Goal: Transaction & Acquisition: Purchase product/service

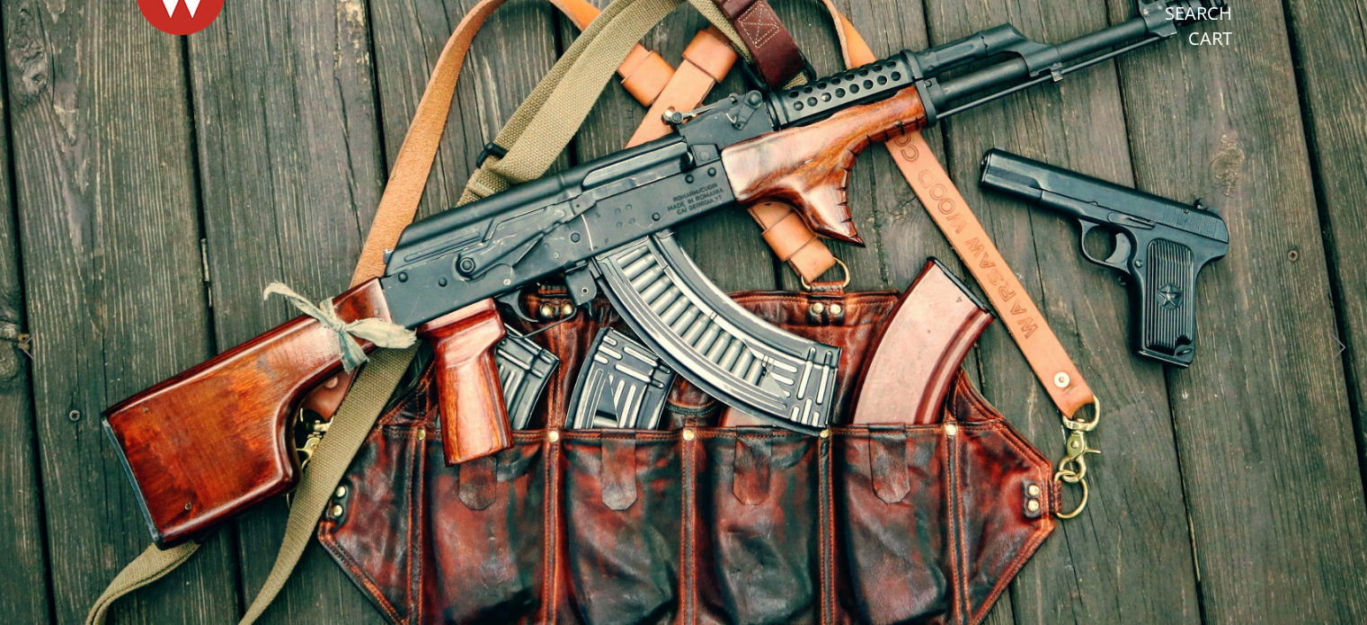
scroll to position [90, 0]
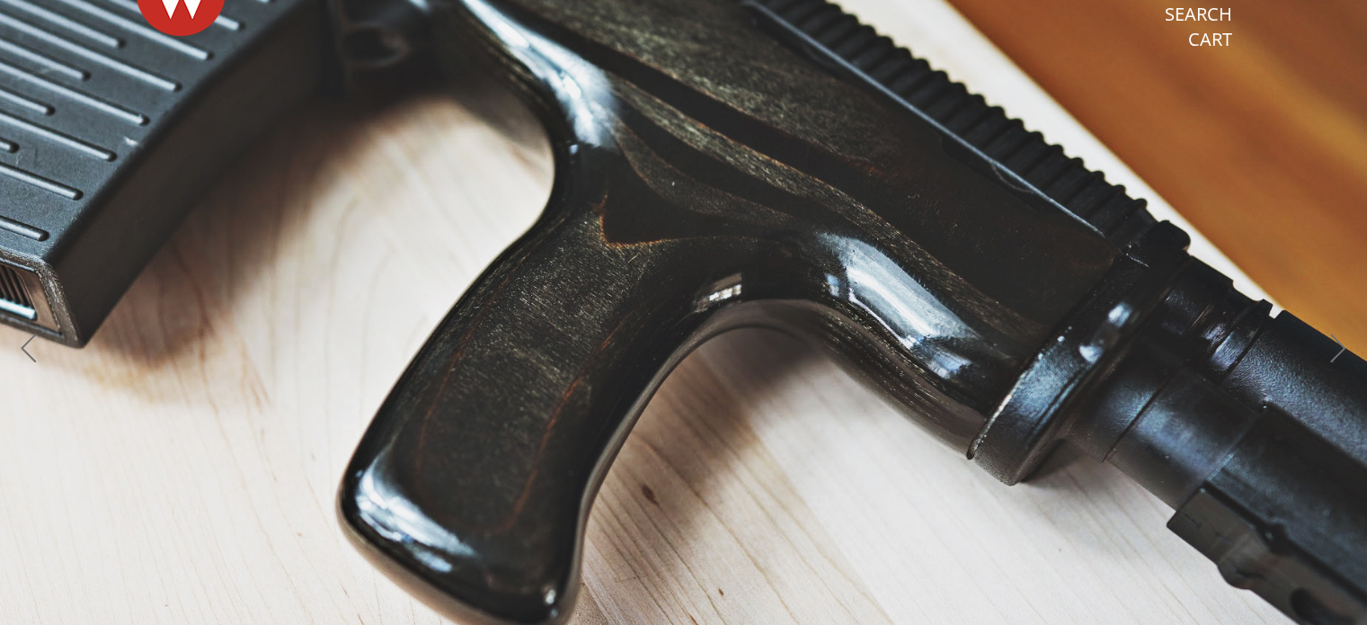
click at [1334, 352] on button "Next" at bounding box center [1338, 351] width 40 height 40
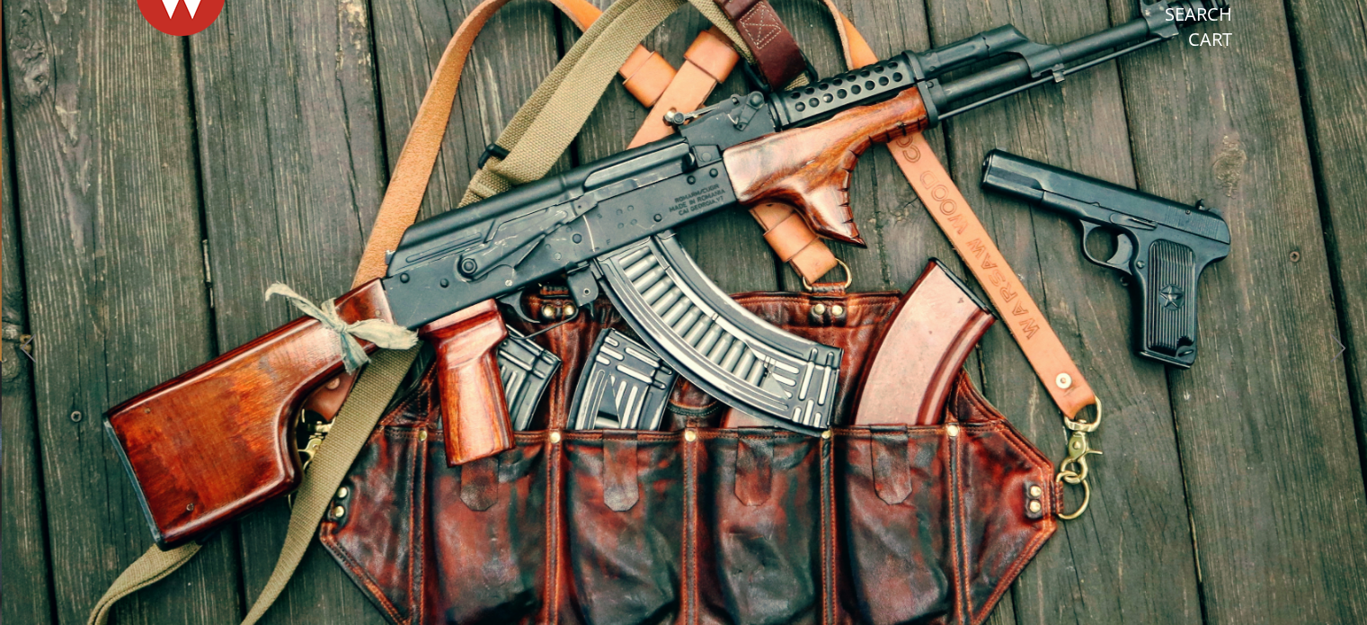
click at [1335, 354] on button "Next" at bounding box center [1338, 351] width 40 height 40
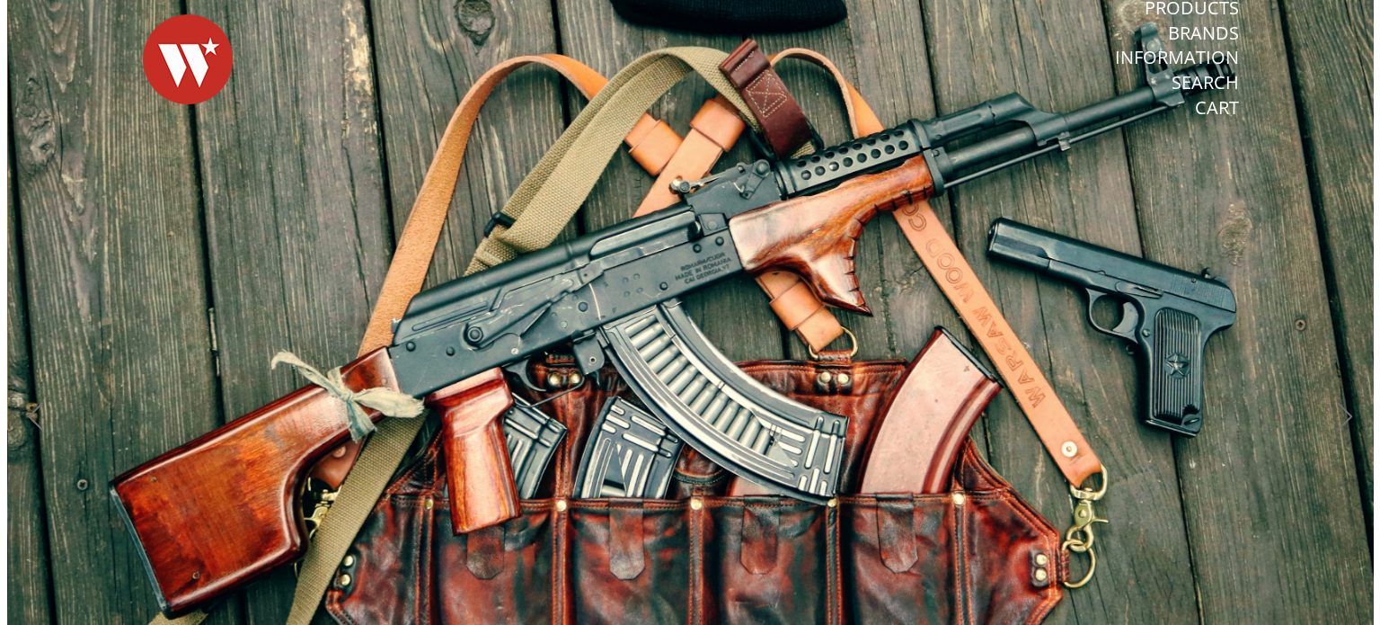
scroll to position [0, 0]
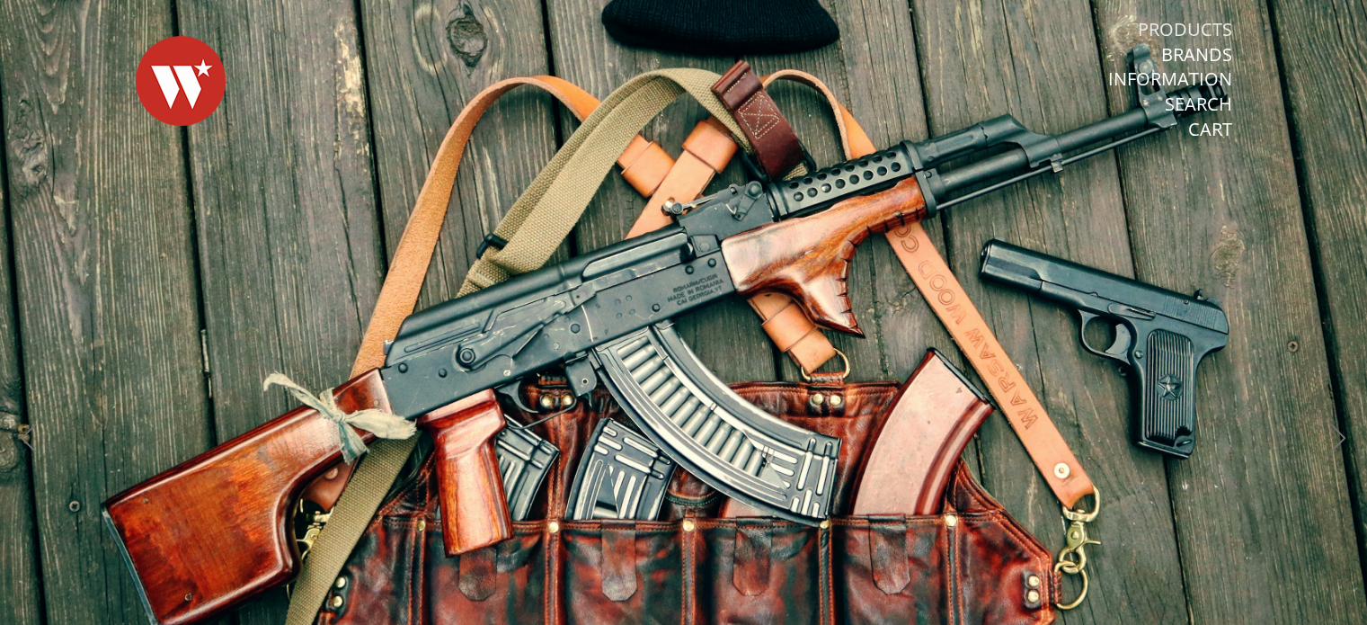
click at [1184, 19] on link "Products" at bounding box center [1185, 29] width 94 height 23
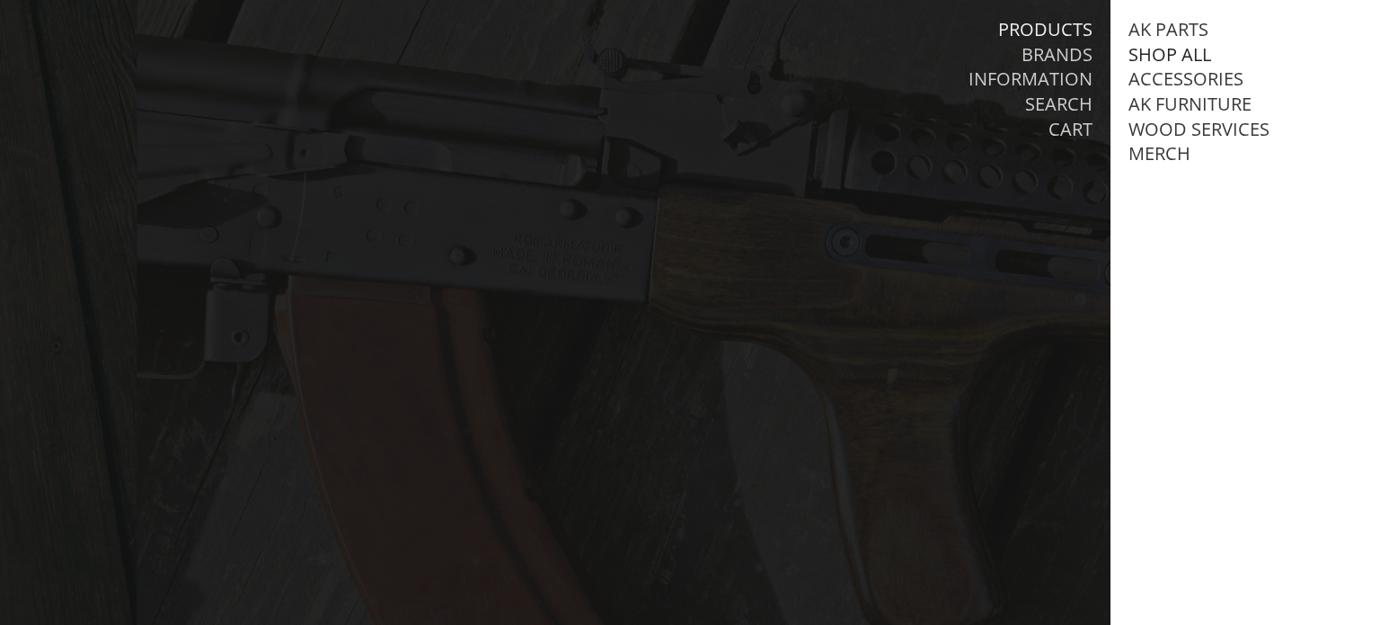
click at [1192, 52] on link "Shop All" at bounding box center [1170, 54] width 83 height 23
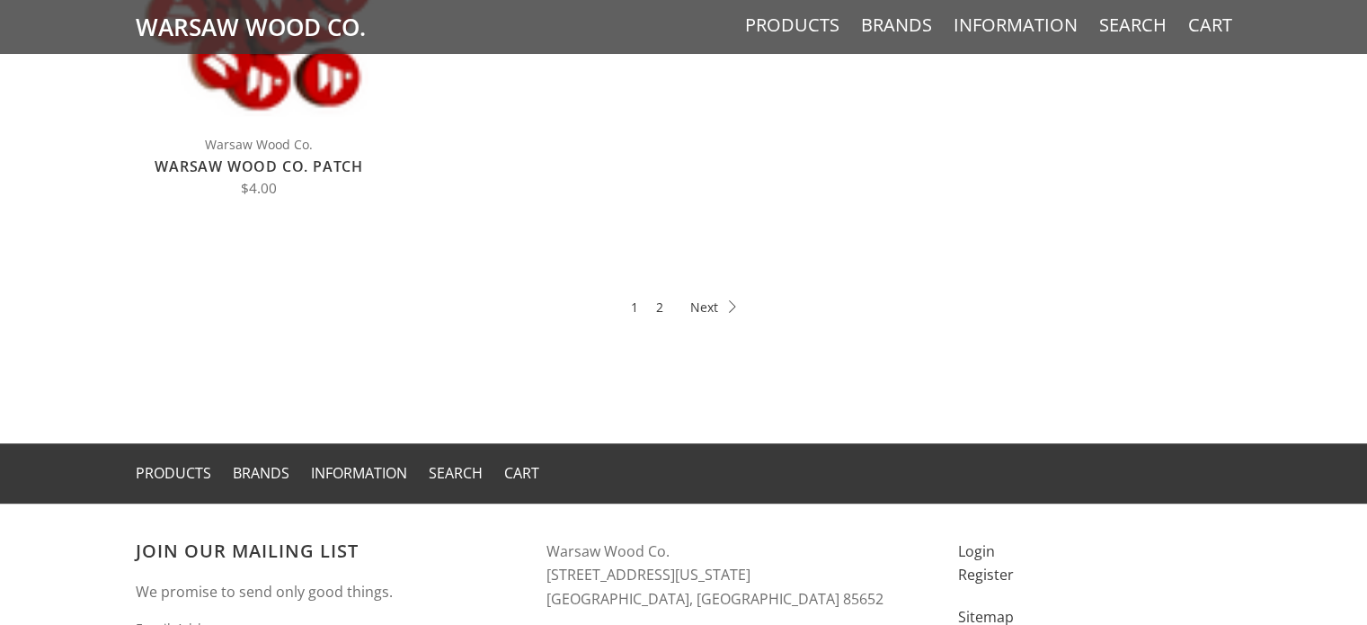
scroll to position [847, 0]
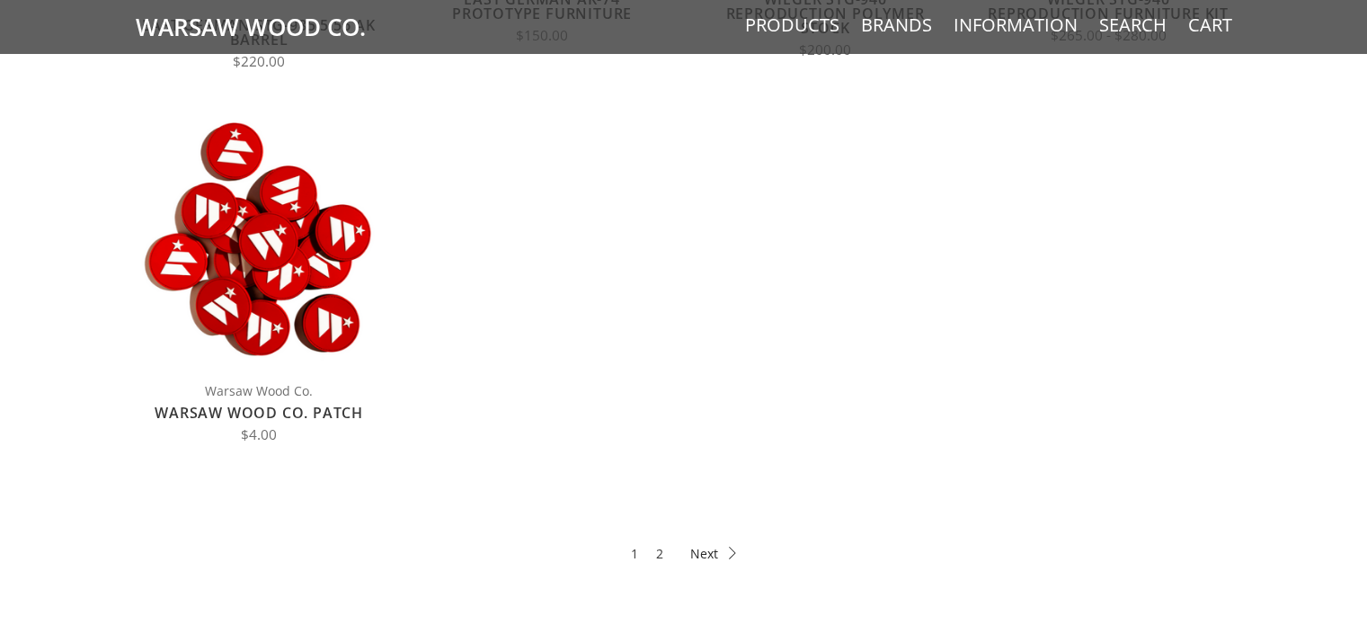
click at [708, 551] on icon at bounding box center [713, 552] width 46 height 13
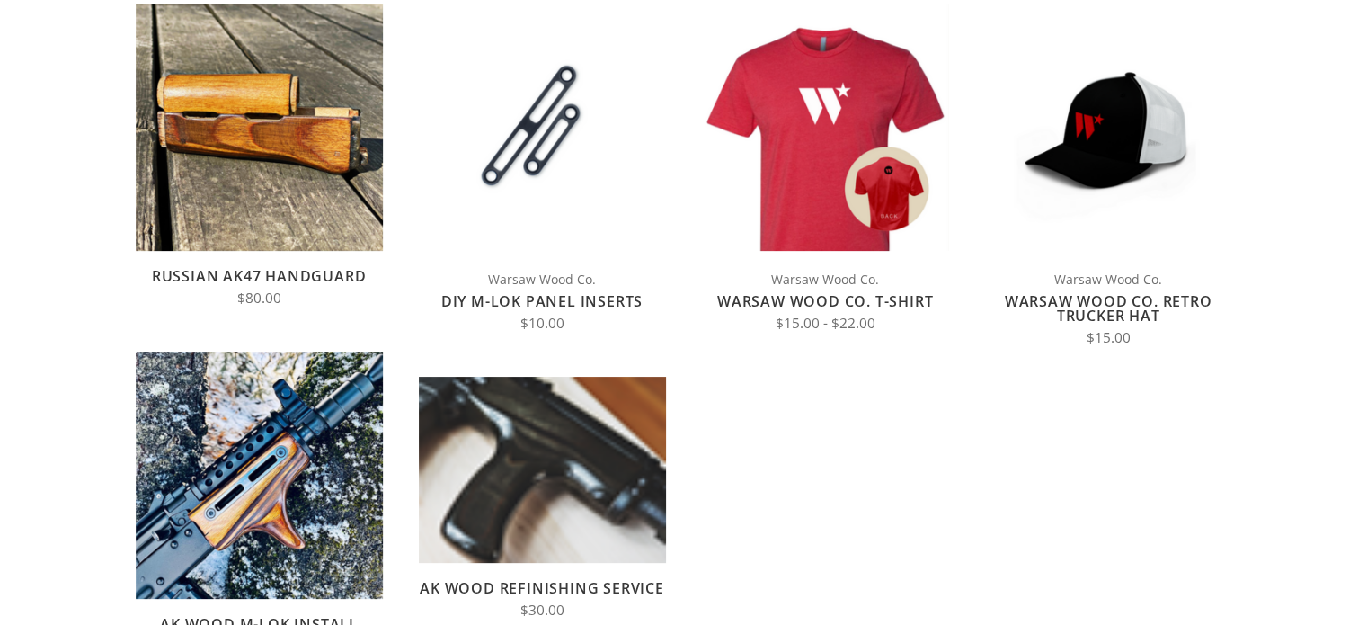
scroll to position [270, 0]
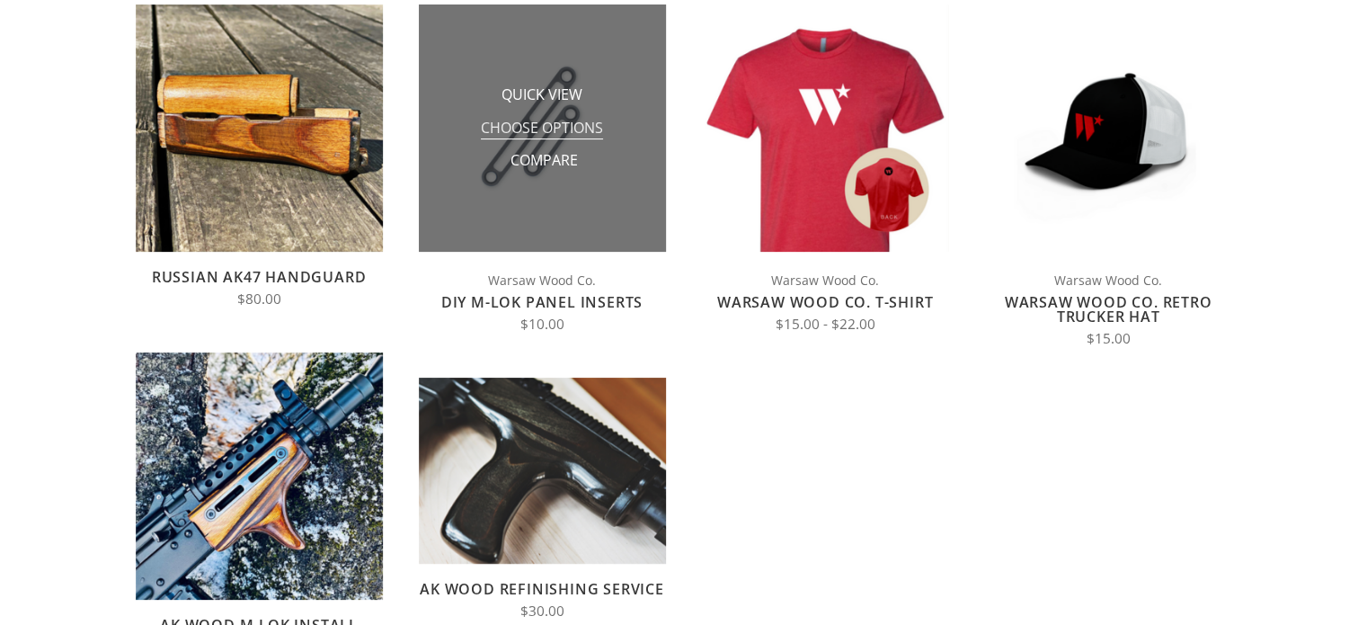
click at [572, 126] on span "Choose Options" at bounding box center [542, 129] width 122 height 22
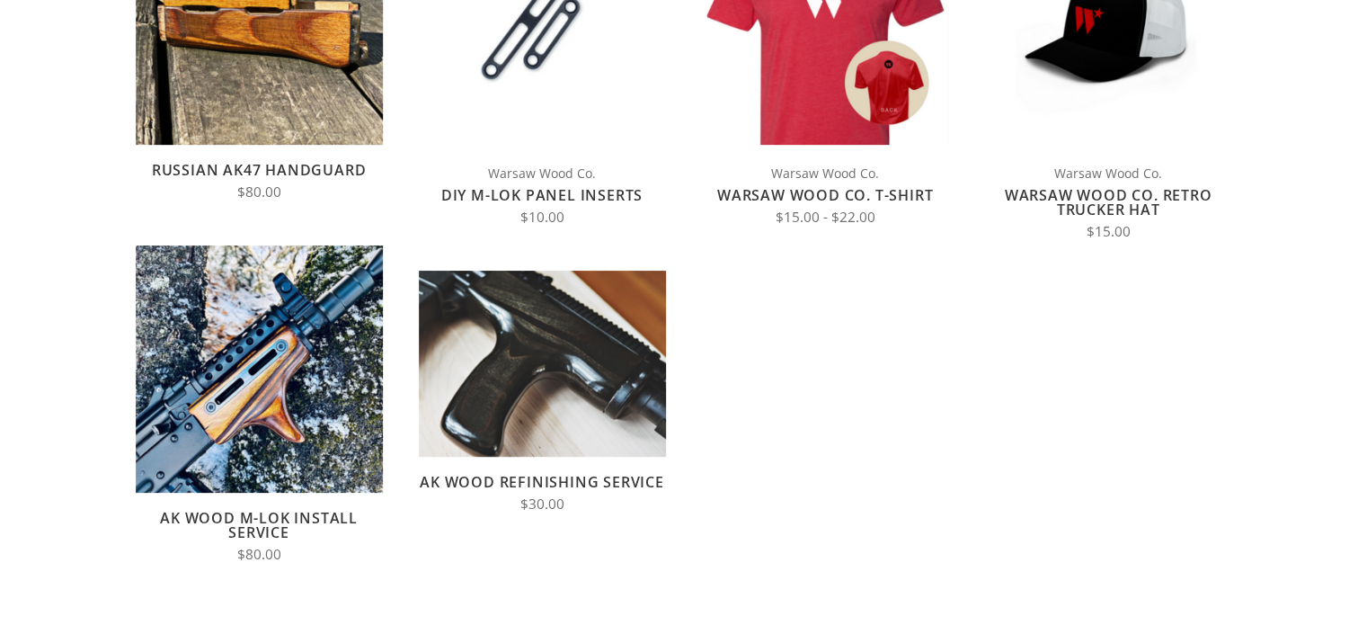
scroll to position [359, 0]
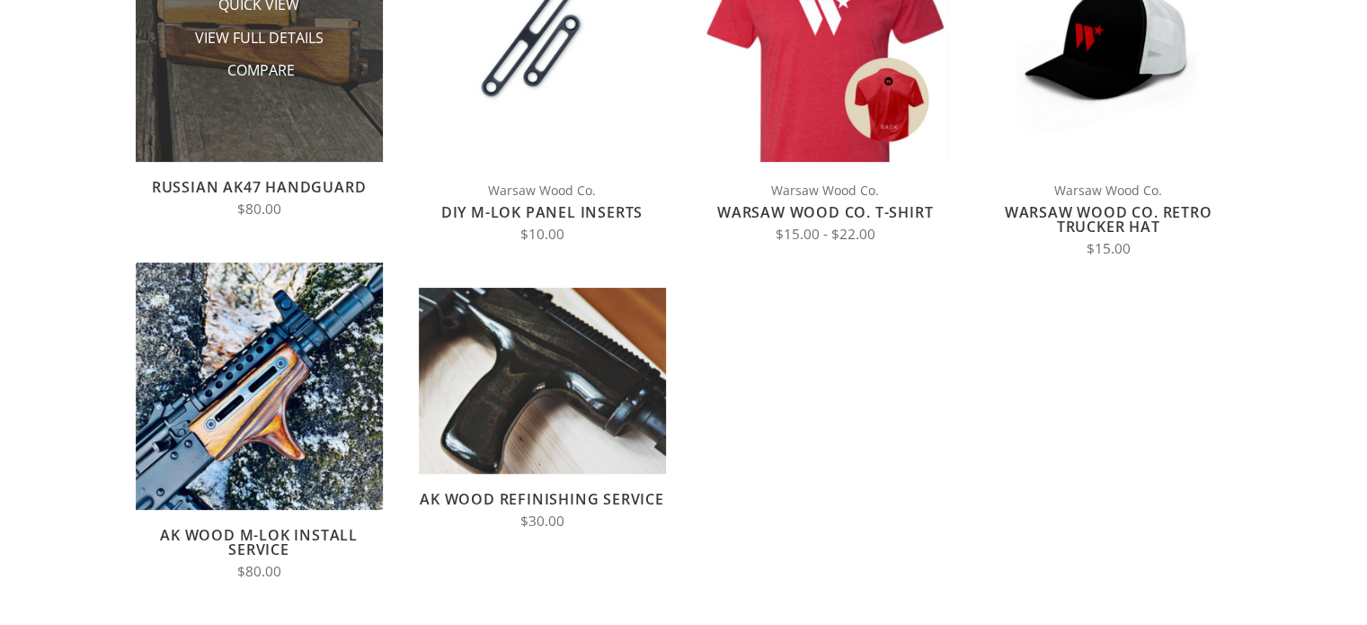
click at [277, 125] on img at bounding box center [259, 38] width 247 height 247
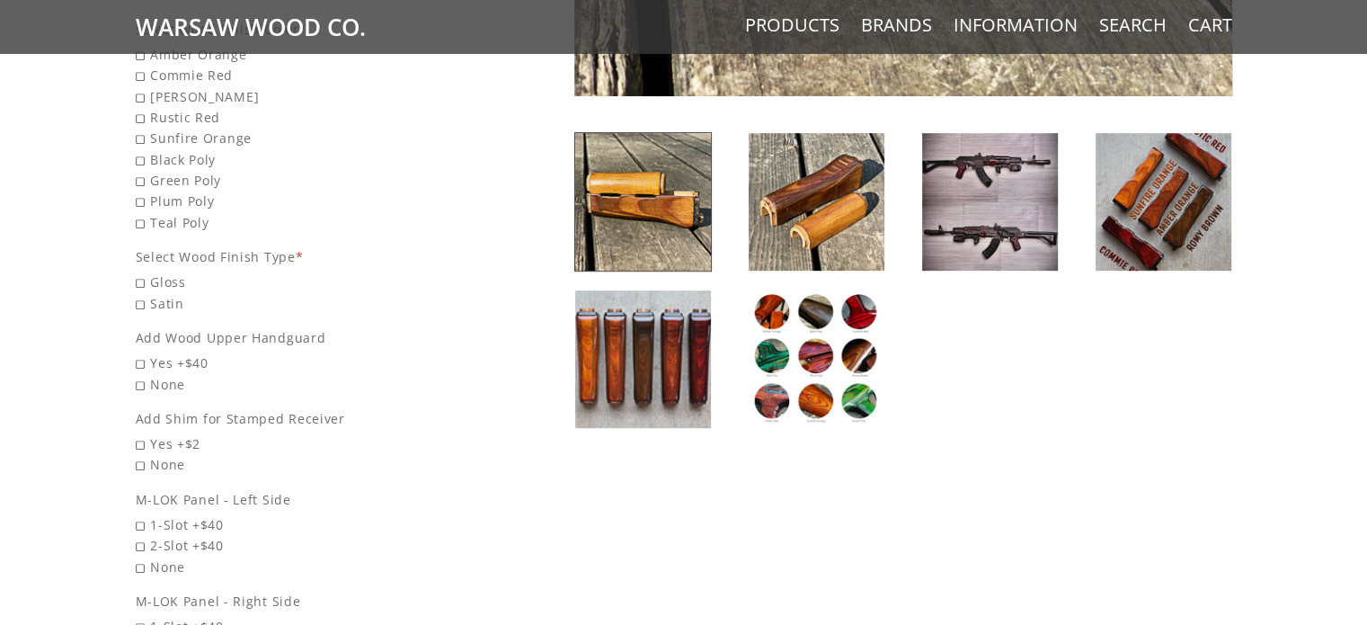
scroll to position [809, 0]
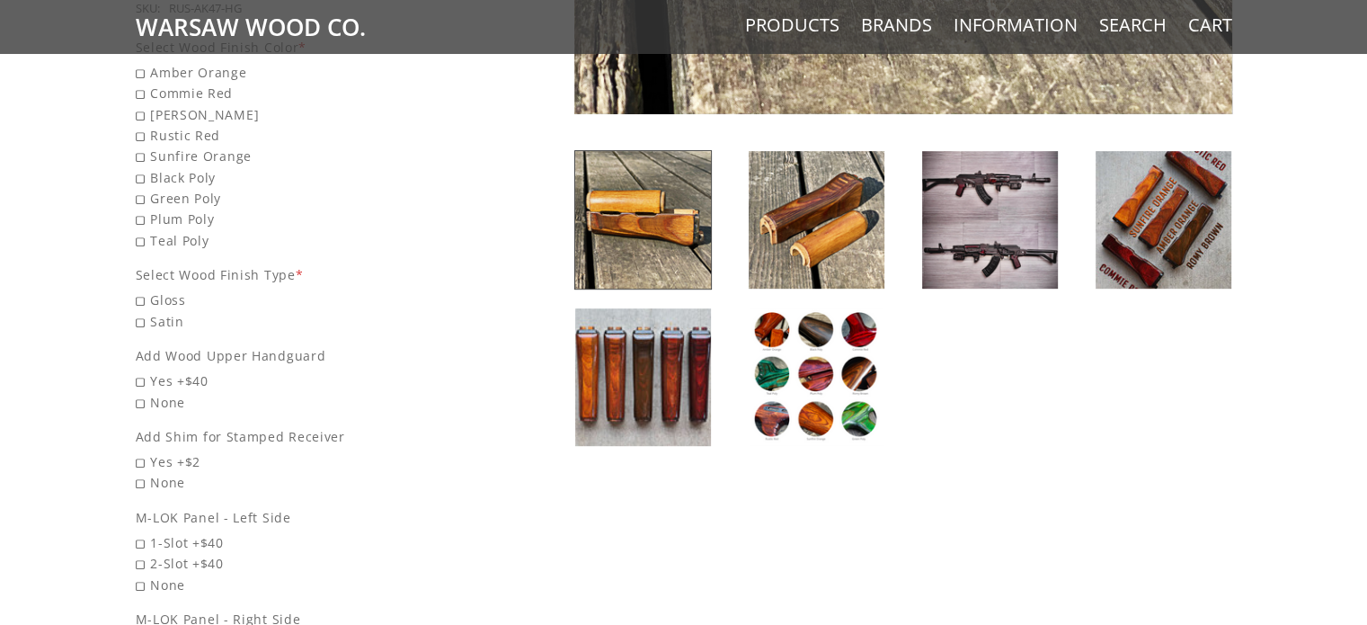
click at [805, 359] on img at bounding box center [817, 376] width 136 height 137
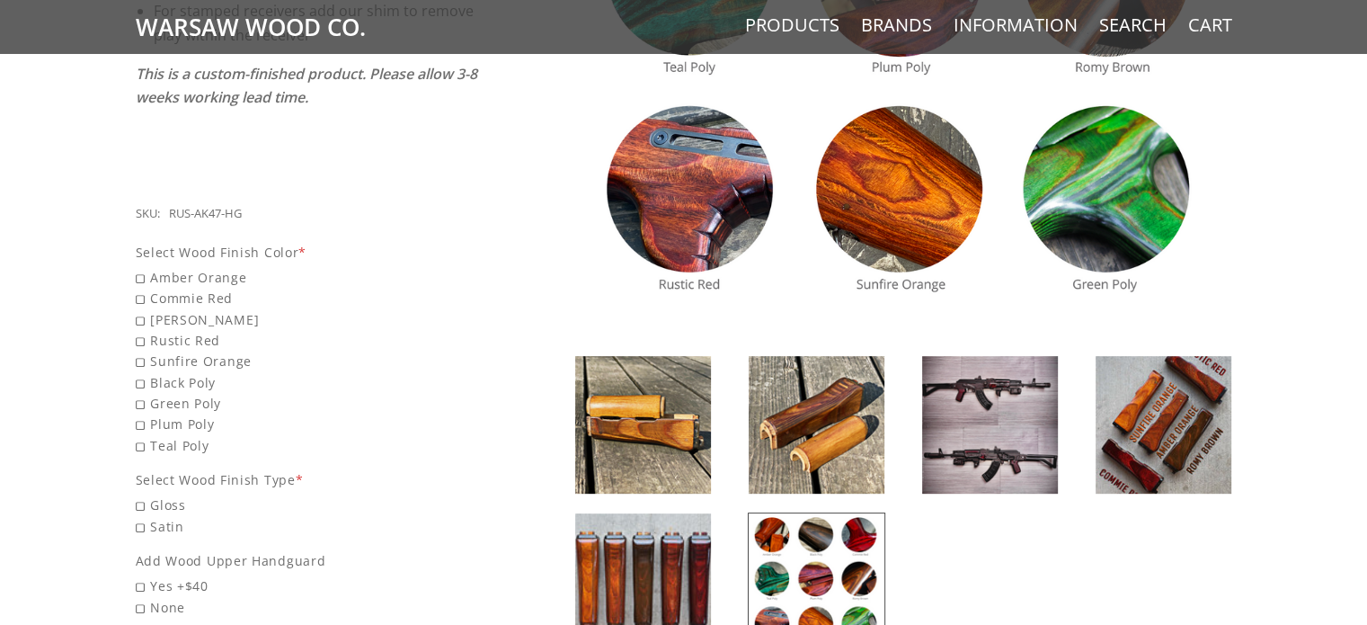
scroll to position [629, 0]
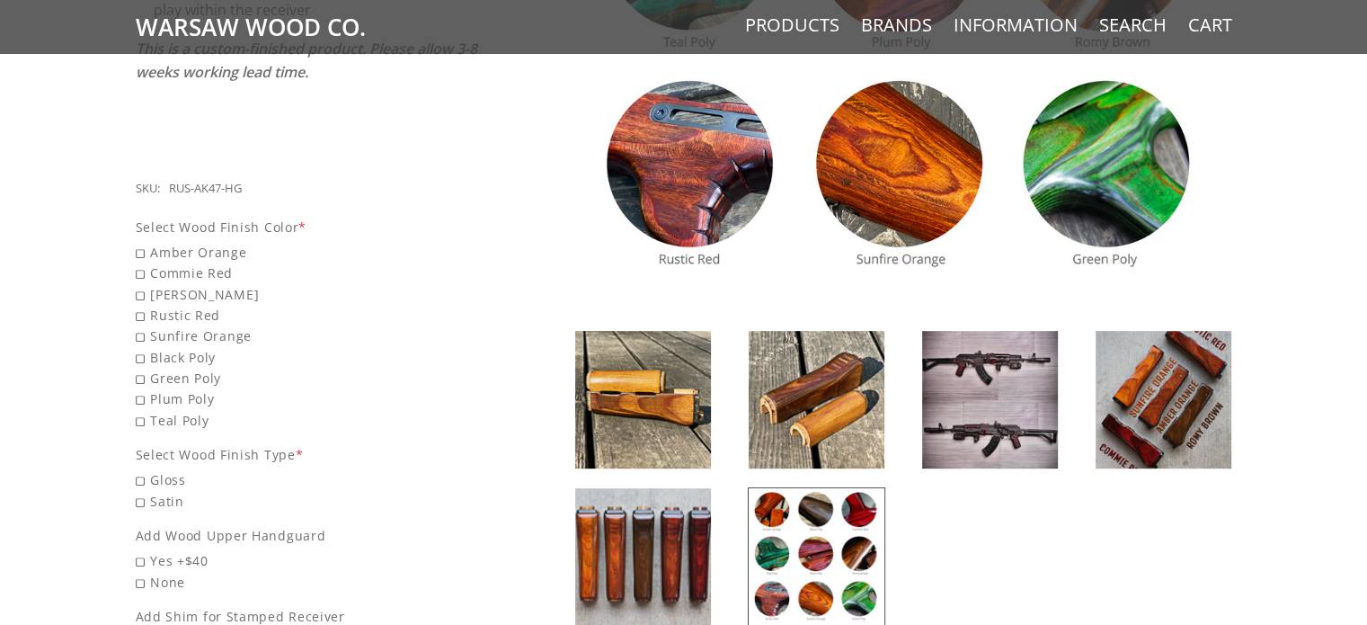
click at [1148, 393] on img at bounding box center [1163, 399] width 136 height 137
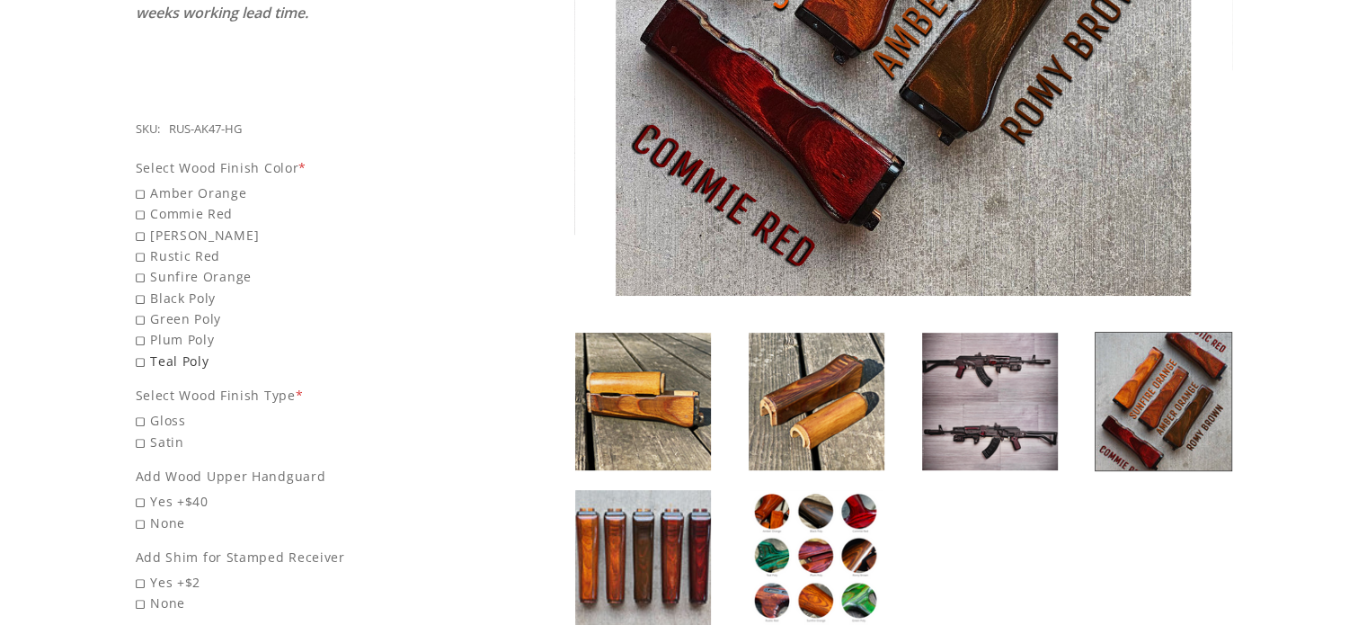
scroll to position [719, 0]
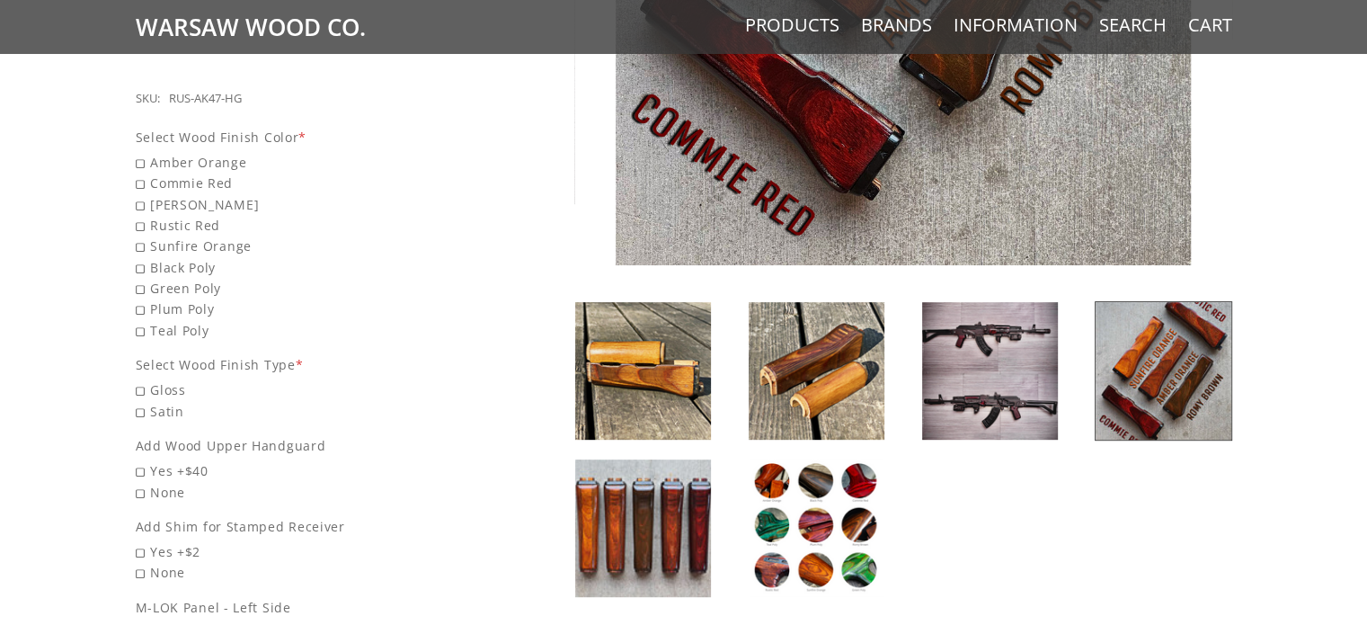
click at [790, 357] on img at bounding box center [817, 370] width 136 height 137
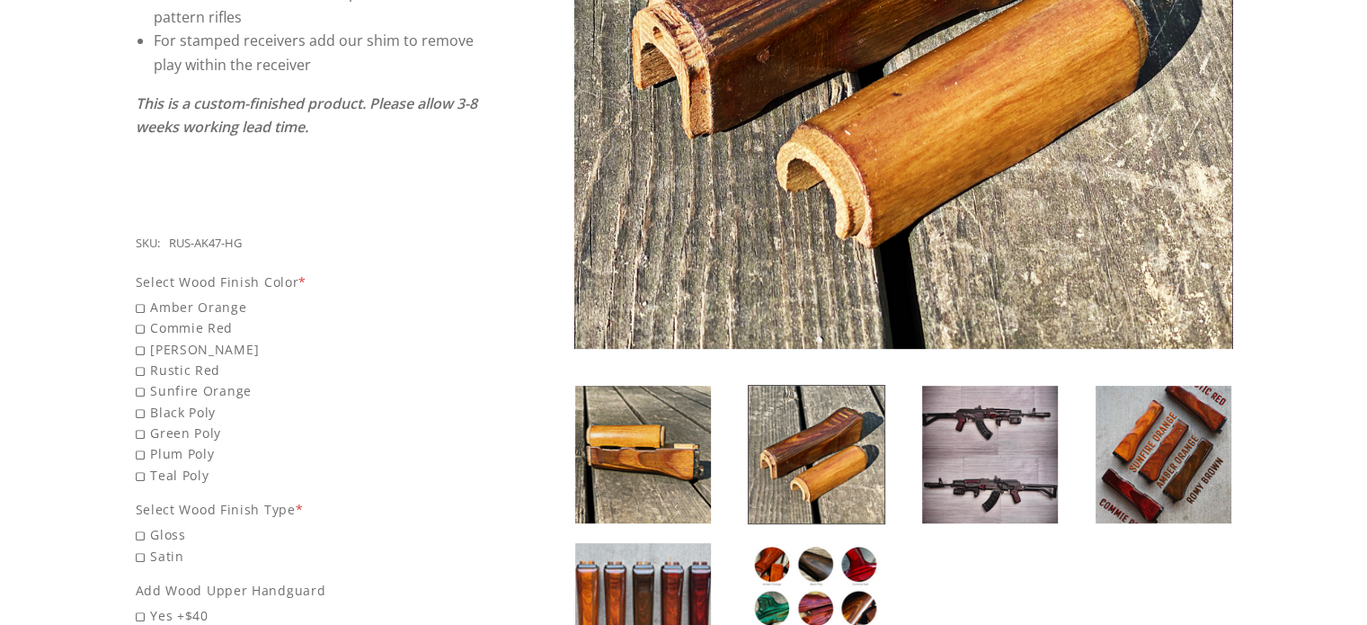
scroll to position [270, 0]
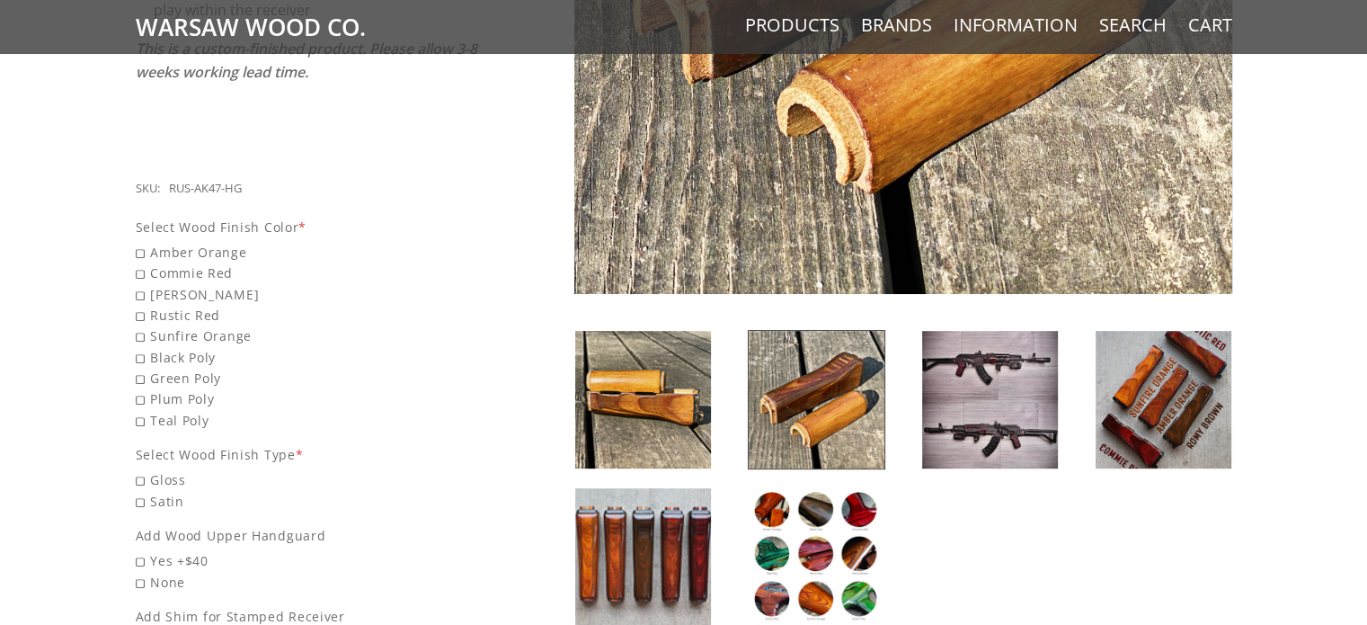
click at [1021, 409] on img at bounding box center [990, 399] width 136 height 137
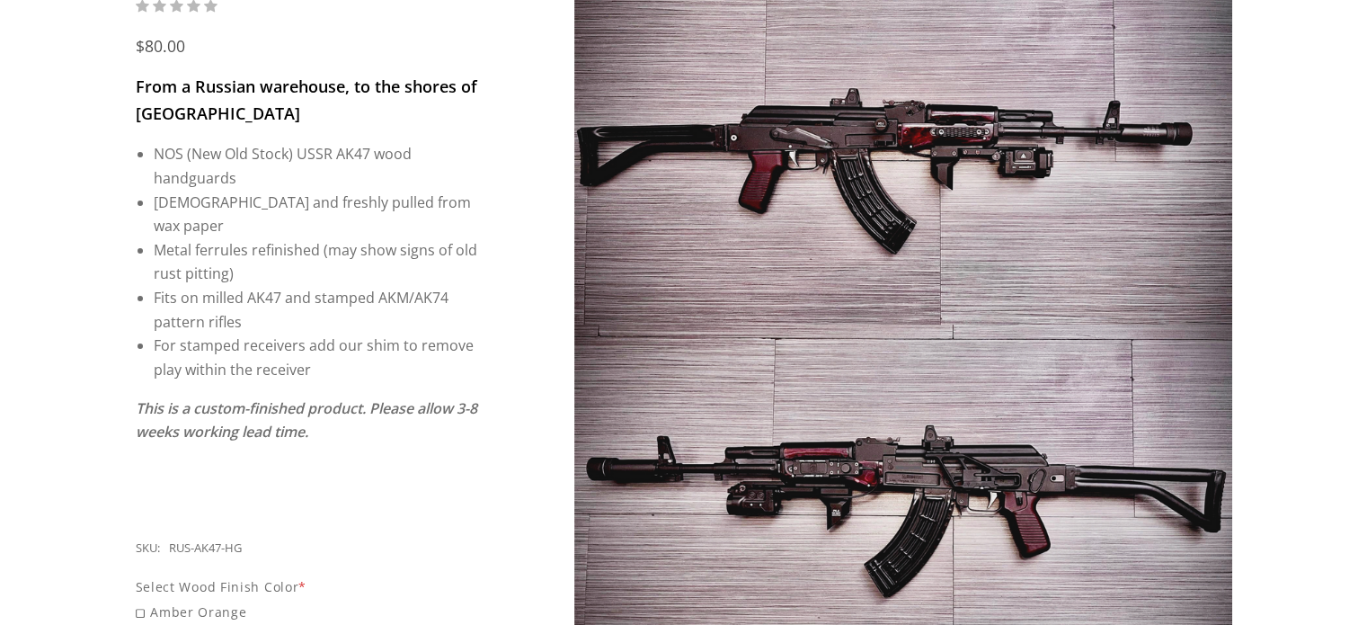
click at [940, 160] on img at bounding box center [903, 325] width 658 height 658
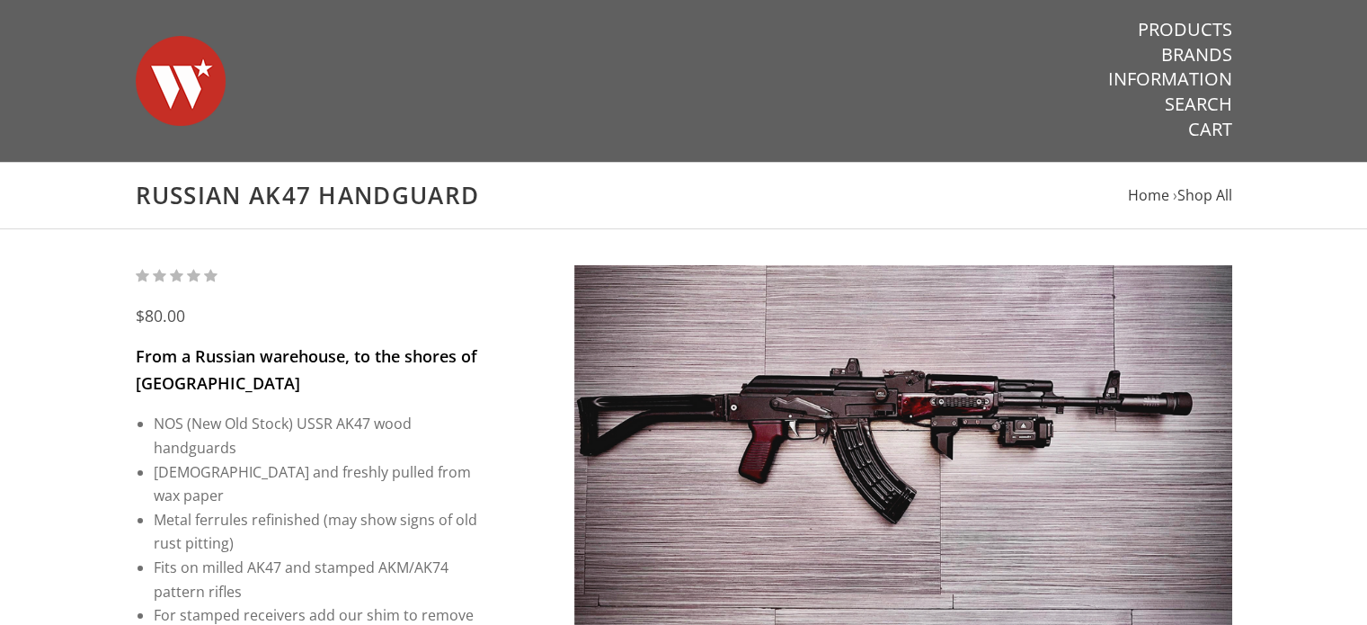
click at [997, 448] on img at bounding box center [903, 594] width 658 height 658
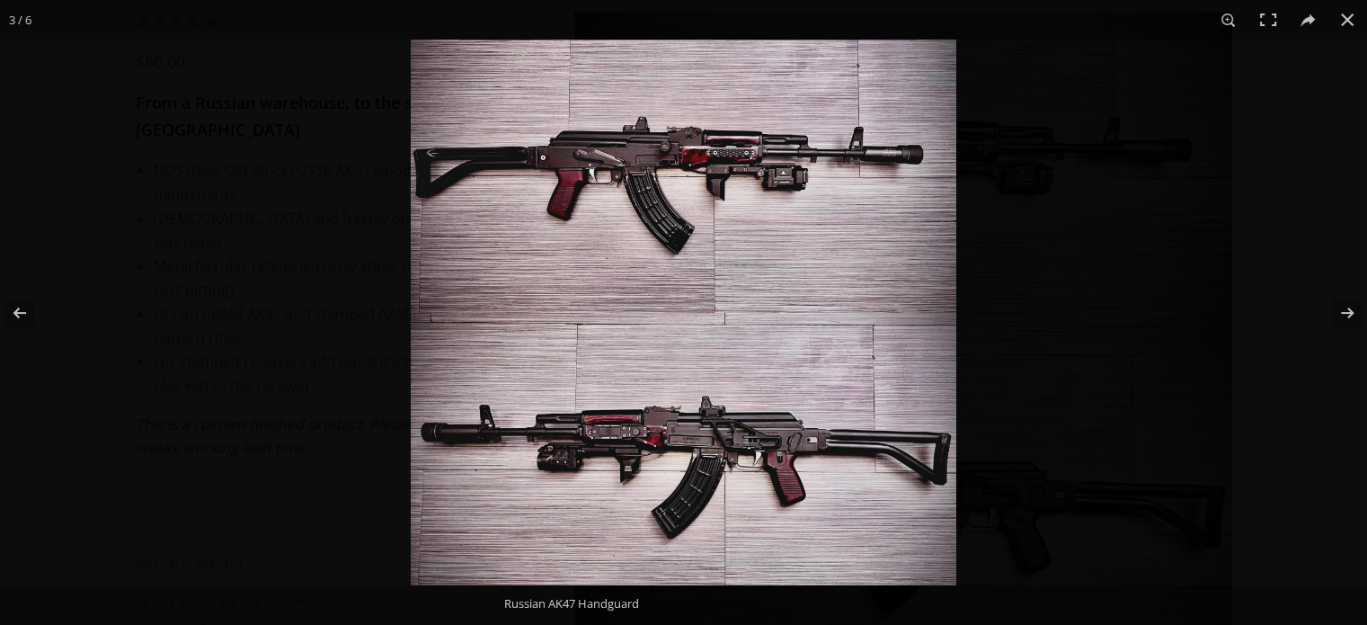
scroll to position [270, 0]
click at [654, 199] on img at bounding box center [683, 312] width 545 height 545
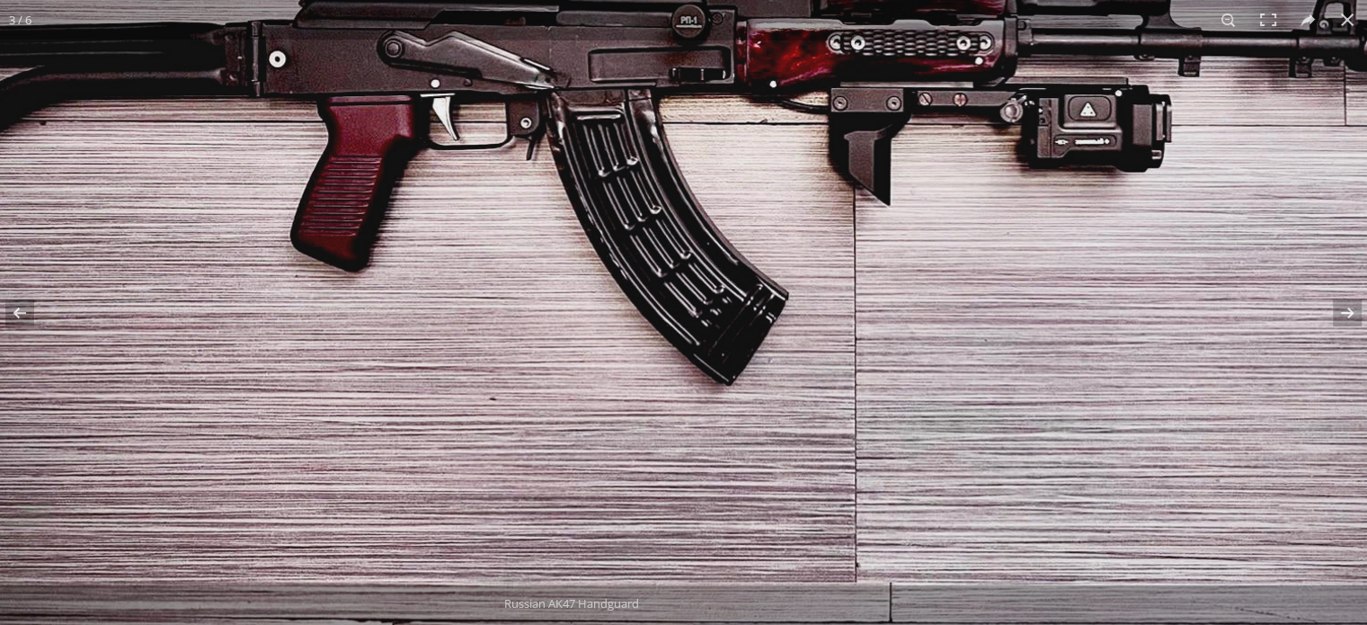
scroll to position [0, 0]
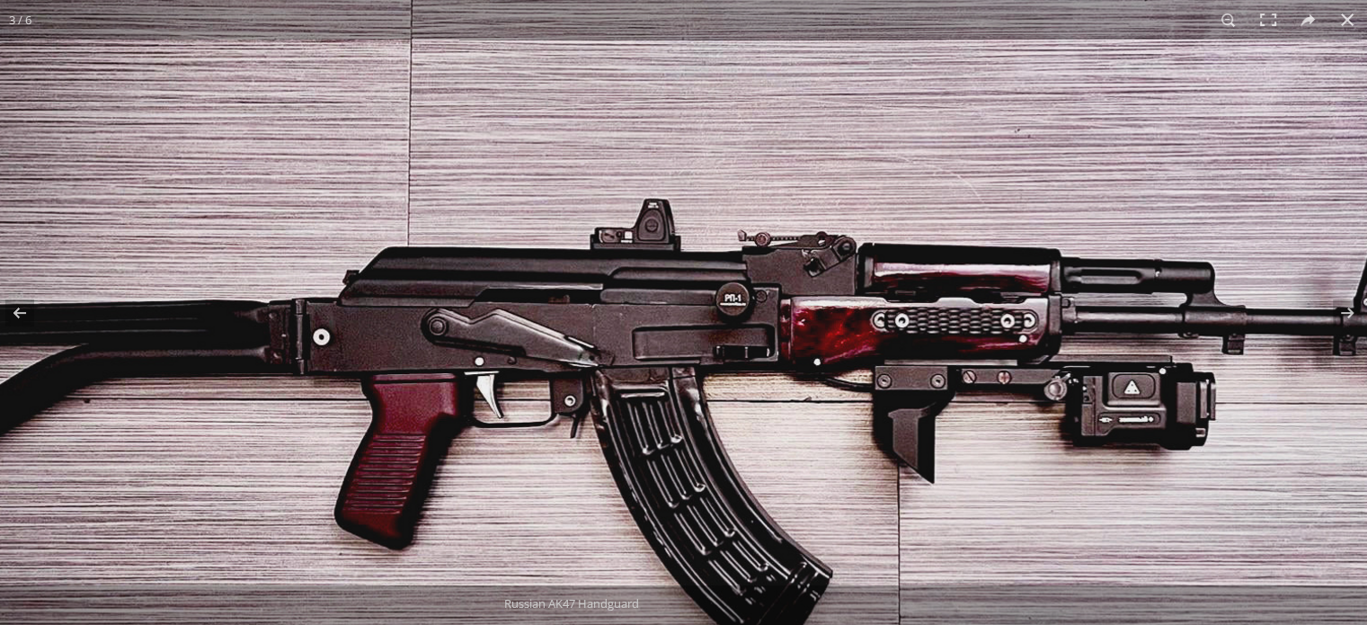
scroll to position [449, 0]
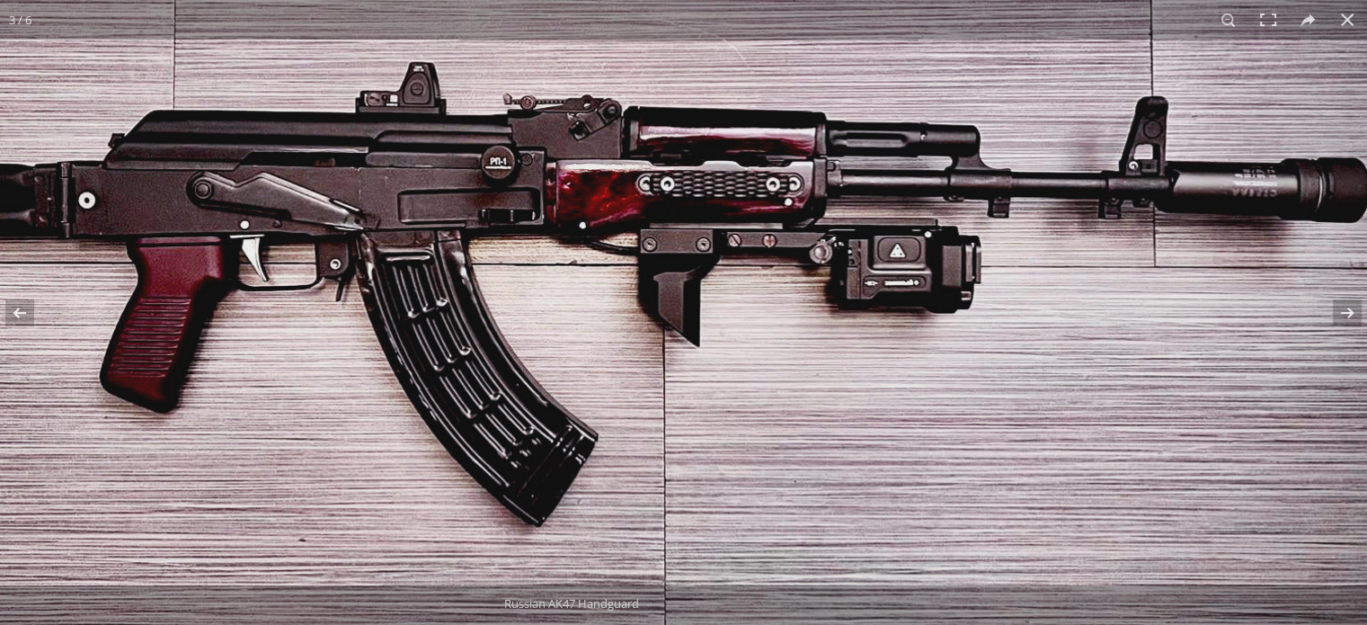
scroll to position [359, 0]
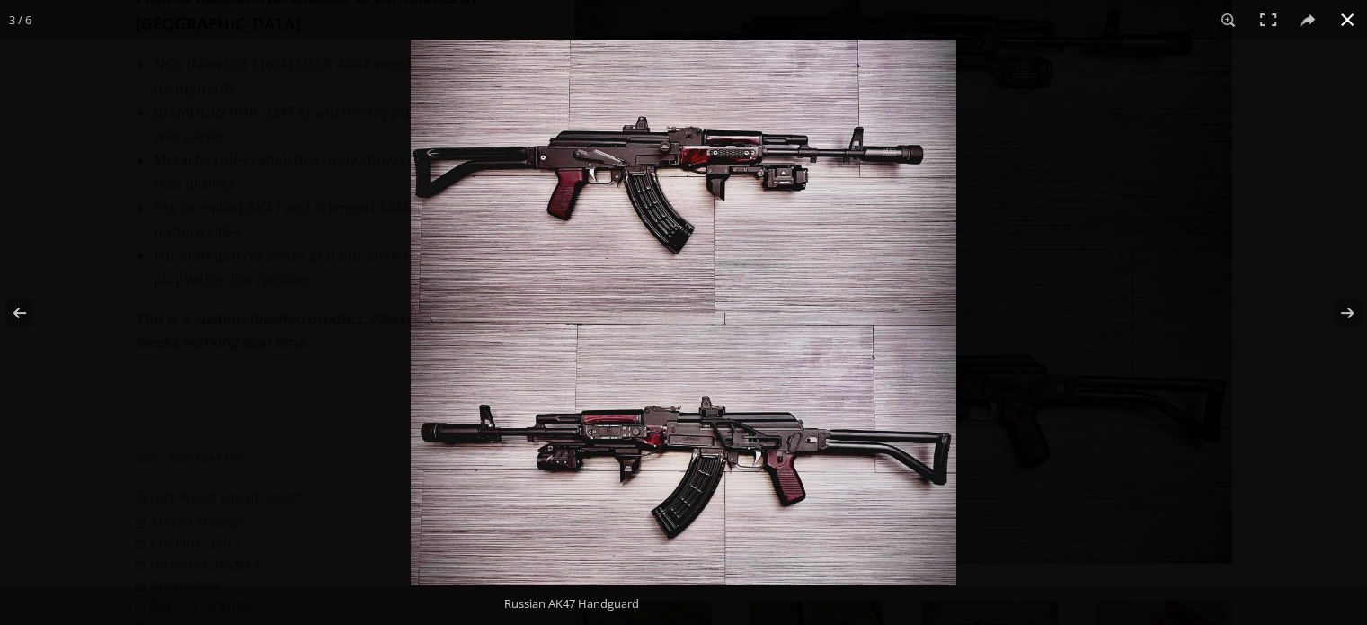
click at [1341, 18] on button at bounding box center [1347, 20] width 40 height 40
